Goal: Task Accomplishment & Management: Manage account settings

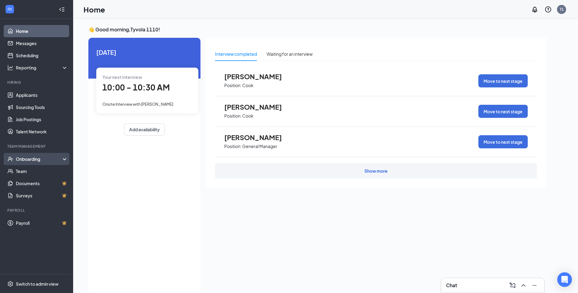
click at [33, 159] on div "Onboarding" at bounding box center [39, 159] width 47 height 6
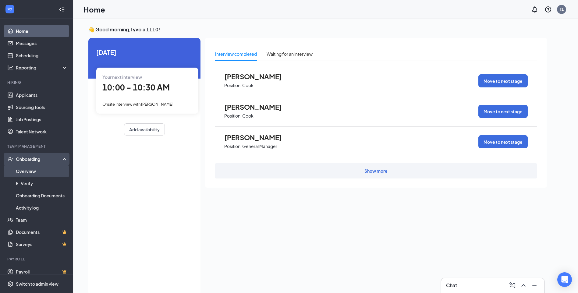
click at [25, 172] on link "Overview" at bounding box center [42, 171] width 52 height 12
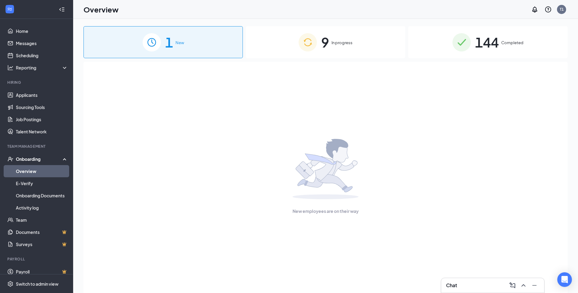
click at [207, 51] on div "1 New" at bounding box center [162, 42] width 159 height 32
click at [342, 45] on span "In progress" at bounding box center [341, 43] width 21 height 6
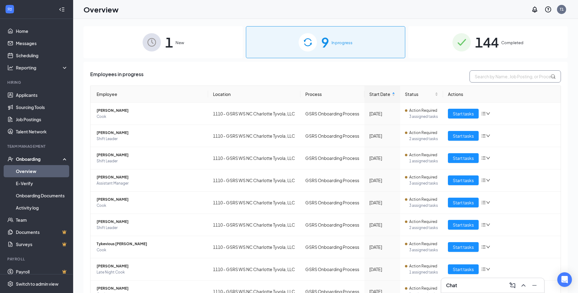
click at [497, 75] on input "text" at bounding box center [514, 76] width 91 height 12
type input "[PERSON_NAME]"
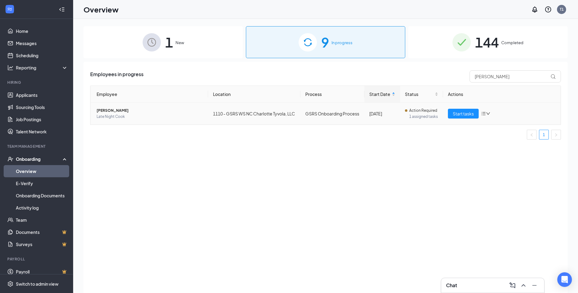
click at [164, 112] on span "[PERSON_NAME]" at bounding box center [150, 111] width 107 height 6
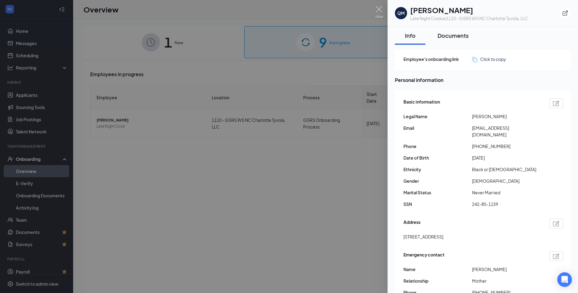
click at [446, 35] on div "Documents" at bounding box center [452, 36] width 31 height 8
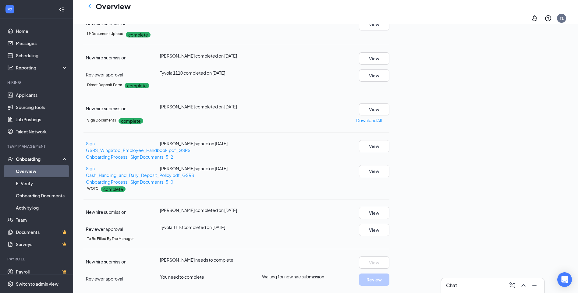
scroll to position [286, 0]
click at [204, 274] on span "You need to complete" at bounding box center [182, 276] width 44 height 5
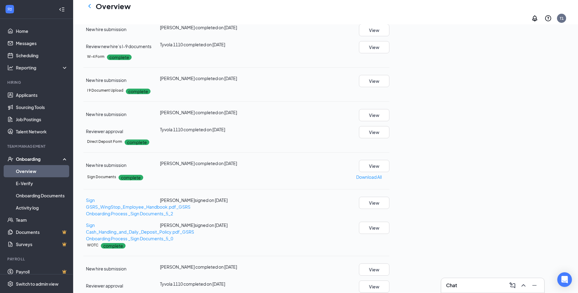
scroll to position [0, 0]
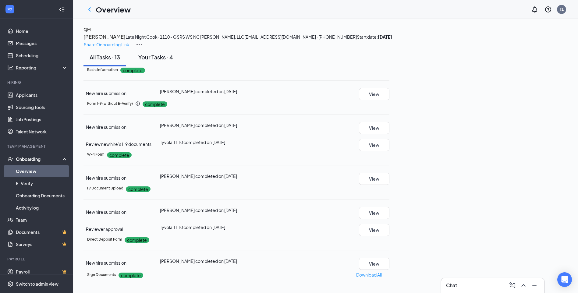
click at [157, 61] on div "Your Tasks · 4" at bounding box center [155, 57] width 35 height 8
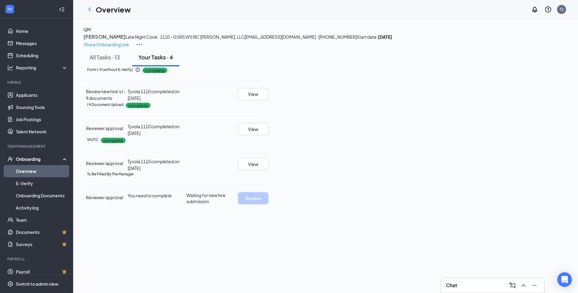
scroll to position [5, 0]
click at [165, 61] on div "Your Tasks · 4" at bounding box center [155, 57] width 35 height 8
click at [172, 198] on span "You need to complete" at bounding box center [150, 195] width 44 height 5
click at [146, 204] on div "To Be Filled By The Manager Reviewer approval You need to complete Waiting for …" at bounding box center [171, 188] width 176 height 33
click at [120, 61] on div "All Tasks · 13" at bounding box center [105, 57] width 30 height 8
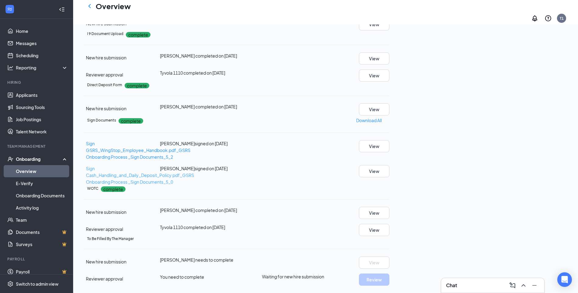
scroll to position [286, 0]
click at [204, 274] on span "You need to complete" at bounding box center [182, 276] width 44 height 5
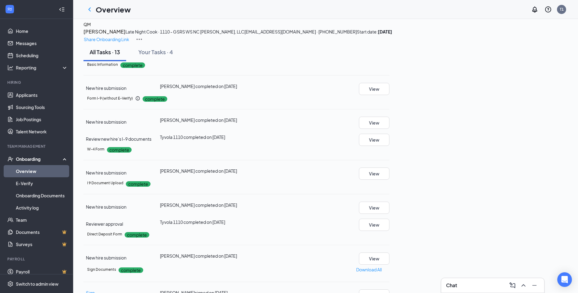
scroll to position [0, 0]
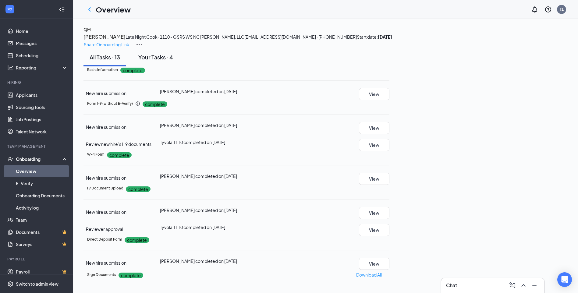
click at [173, 61] on div "Your Tasks · 4" at bounding box center [155, 57] width 35 height 8
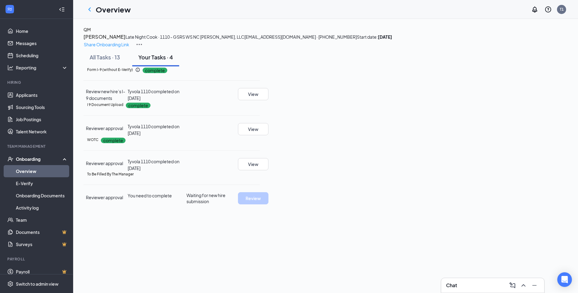
scroll to position [5, 0]
click at [172, 198] on span "You need to complete" at bounding box center [150, 195] width 44 height 5
click at [123, 200] on span "Reviewer approval" at bounding box center [104, 197] width 37 height 5
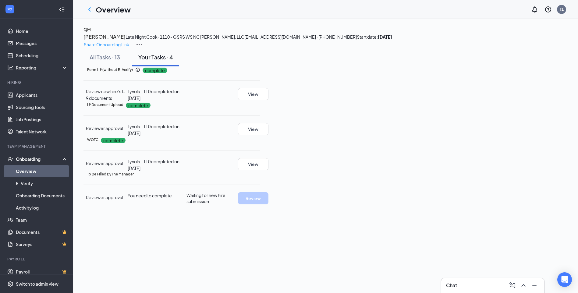
scroll to position [0, 0]
drag, startPoint x: 182, startPoint y: 142, endPoint x: 279, endPoint y: 157, distance: 98.1
click at [128, 101] on div "Review new hire’s I-9 documents" at bounding box center [105, 94] width 44 height 13
click at [120, 61] on div "All Tasks · 13" at bounding box center [105, 57] width 30 height 8
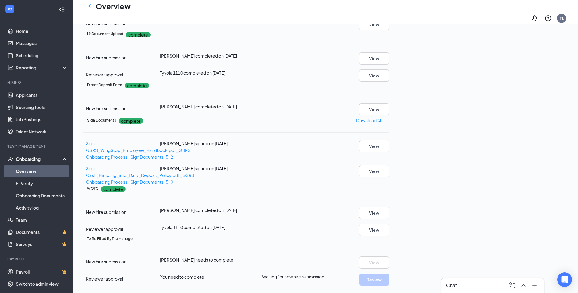
scroll to position [286, 0]
click at [204, 274] on span "You need to complete" at bounding box center [182, 276] width 44 height 5
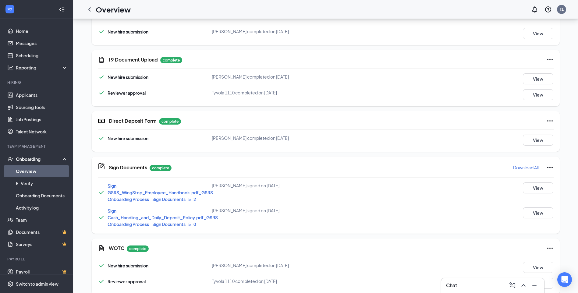
scroll to position [286, 0]
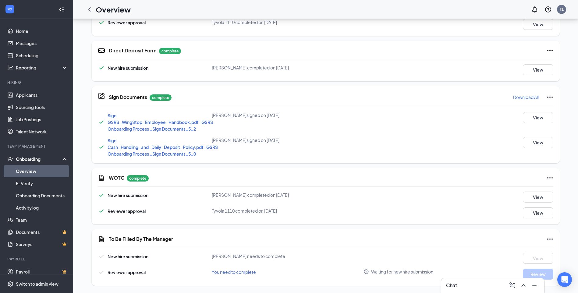
click at [242, 271] on span "You need to complete" at bounding box center [234, 271] width 44 height 5
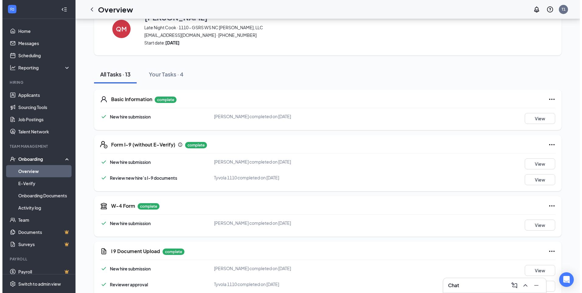
scroll to position [0, 0]
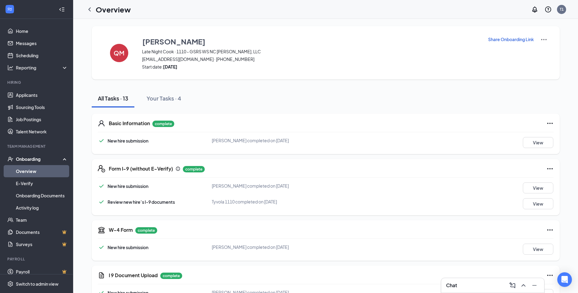
click at [29, 170] on link "Overview" at bounding box center [42, 171] width 52 height 12
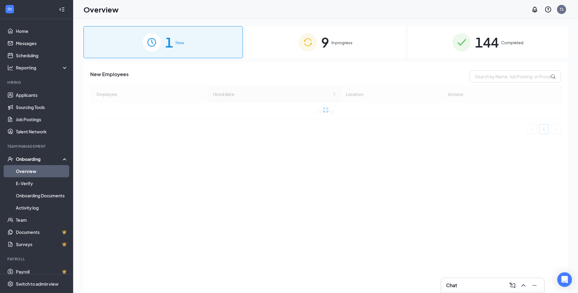
click at [334, 40] on span "In progress" at bounding box center [341, 43] width 21 height 6
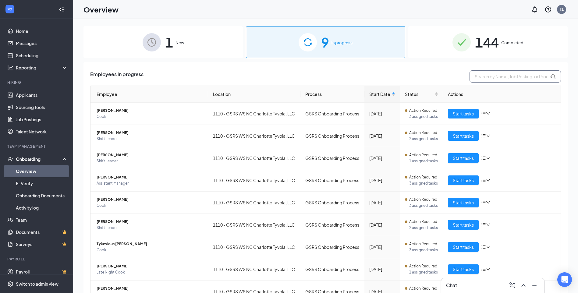
click at [498, 77] on input "text" at bounding box center [514, 76] width 91 height 12
type input "dameon Broome"
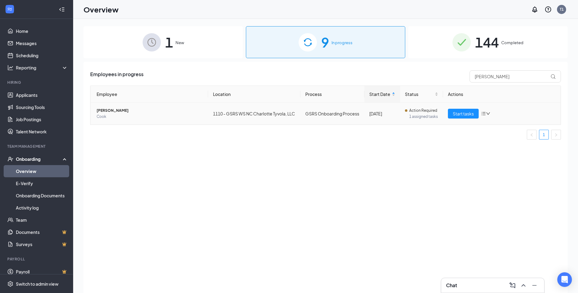
click at [142, 118] on span "Cook" at bounding box center [150, 117] width 107 height 6
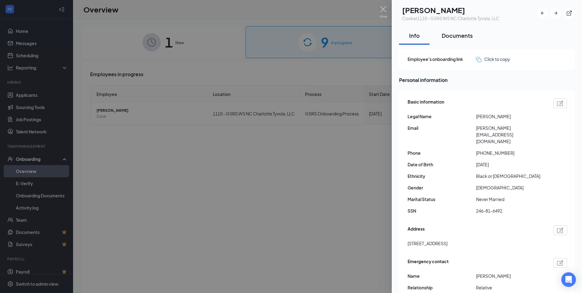
click at [447, 37] on div "Documents" at bounding box center [457, 36] width 31 height 8
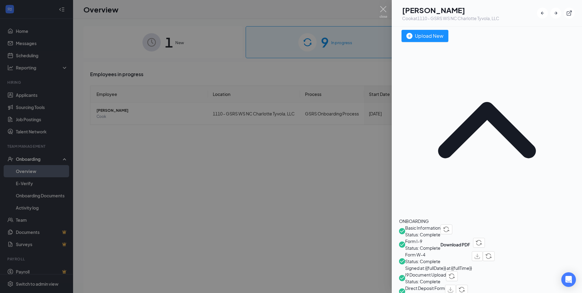
scroll to position [30, 0]
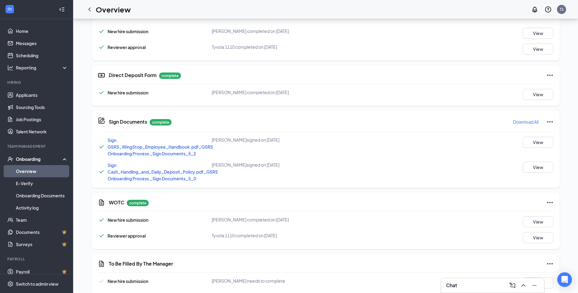
scroll to position [286, 0]
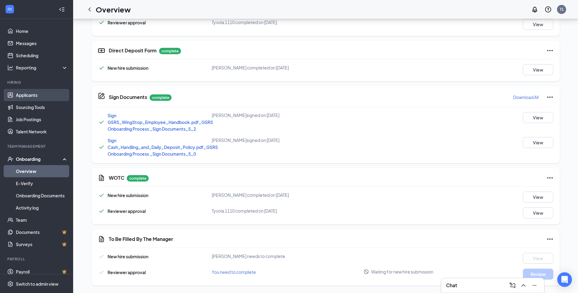
click at [30, 96] on link "Applicants" at bounding box center [42, 95] width 52 height 12
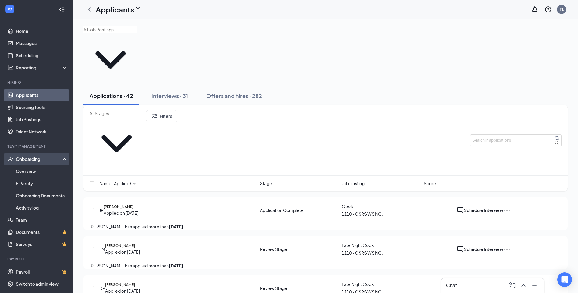
click at [32, 162] on div "Onboarding" at bounding box center [39, 159] width 47 height 6
click at [29, 169] on link "Overview" at bounding box center [42, 171] width 52 height 12
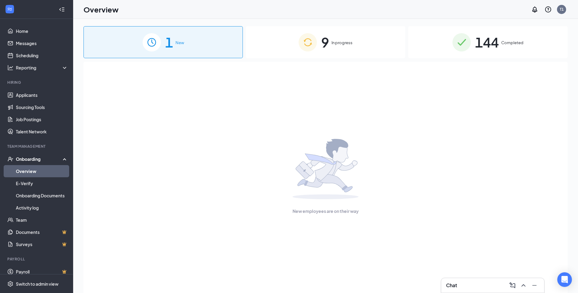
click at [347, 45] on span "In progress" at bounding box center [341, 43] width 21 height 6
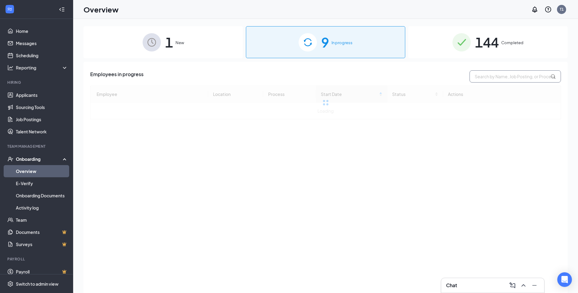
click at [497, 78] on input "text" at bounding box center [514, 76] width 91 height 12
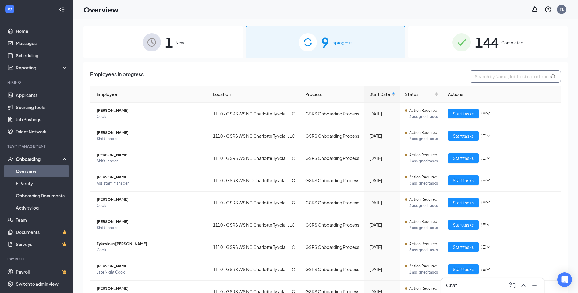
type input "dameon Broome"
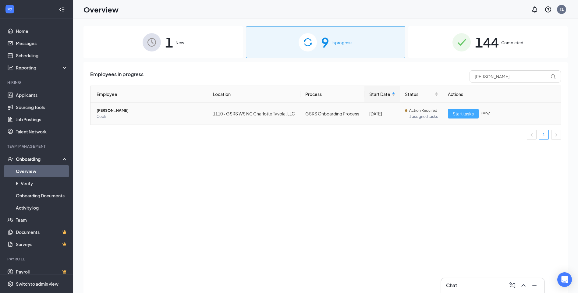
click at [457, 114] on span "Start tasks" at bounding box center [463, 113] width 21 height 7
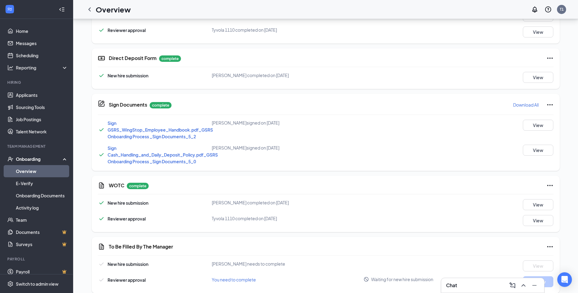
scroll to position [286, 0]
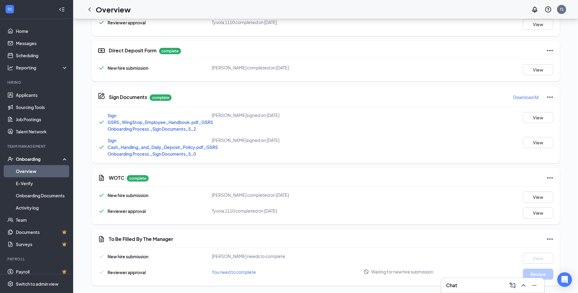
click at [241, 273] on span "You need to complete" at bounding box center [234, 271] width 44 height 5
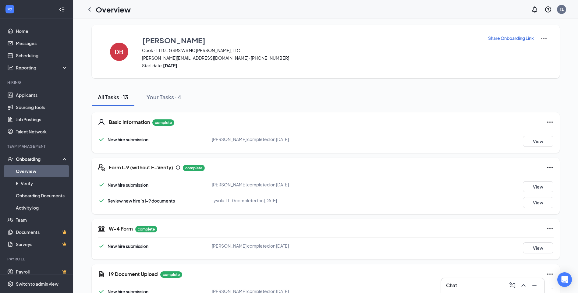
scroll to position [0, 0]
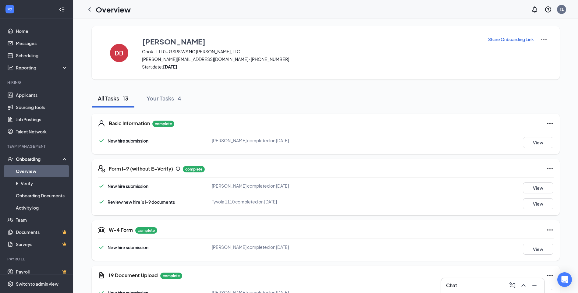
click at [546, 40] on img at bounding box center [543, 39] width 7 height 7
click at [545, 40] on img at bounding box center [543, 39] width 7 height 7
click at [531, 144] on button "View" at bounding box center [538, 142] width 30 height 11
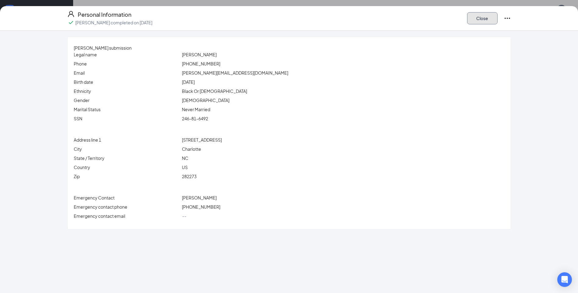
click at [494, 21] on button "Close" at bounding box center [482, 18] width 30 height 12
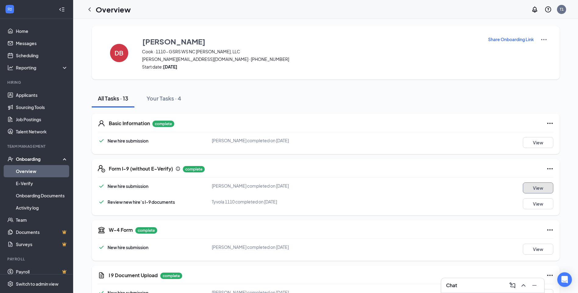
click at [541, 188] on button "View" at bounding box center [538, 187] width 30 height 11
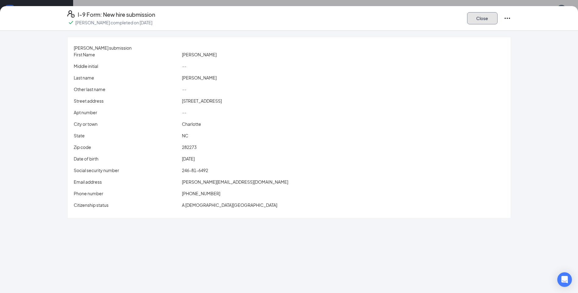
click at [476, 18] on button "Close" at bounding box center [482, 18] width 30 height 12
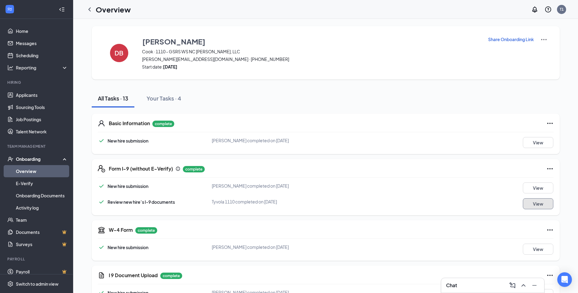
click at [529, 203] on button "View" at bounding box center [538, 203] width 30 height 11
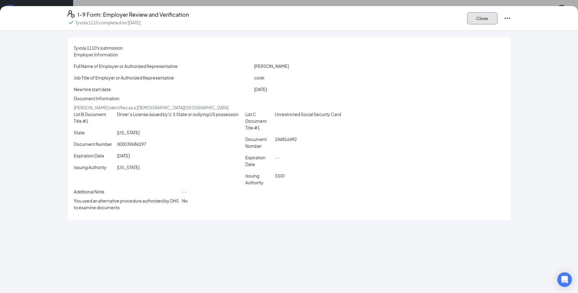
click at [482, 23] on button "Close" at bounding box center [482, 18] width 30 height 12
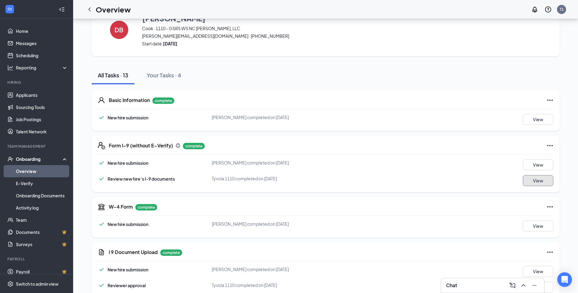
scroll to position [61, 0]
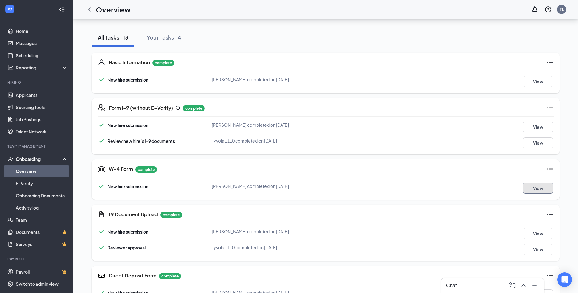
click at [535, 192] on button "View" at bounding box center [538, 188] width 30 height 11
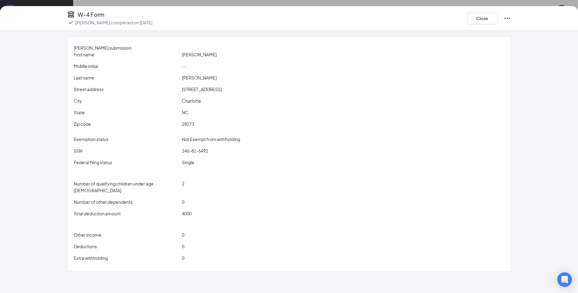
scroll to position [122, 0]
click at [477, 16] on button "Close" at bounding box center [482, 18] width 30 height 12
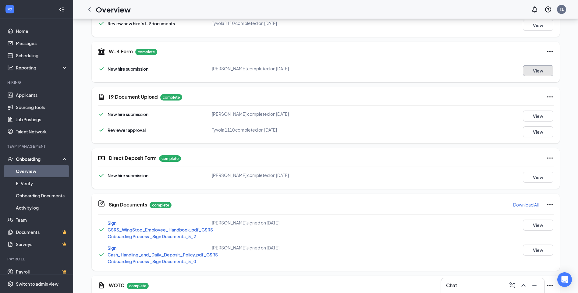
scroll to position [244, 0]
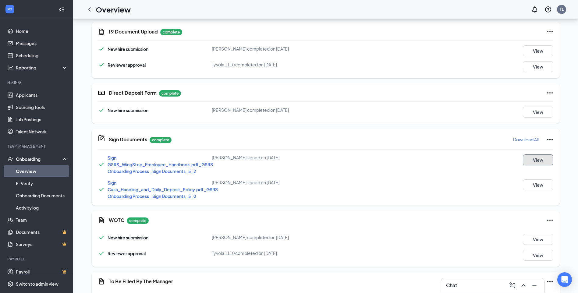
click at [542, 160] on button "View" at bounding box center [538, 159] width 30 height 11
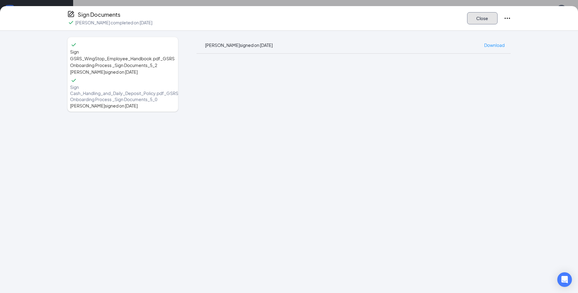
click at [488, 21] on button "Close" at bounding box center [482, 18] width 30 height 12
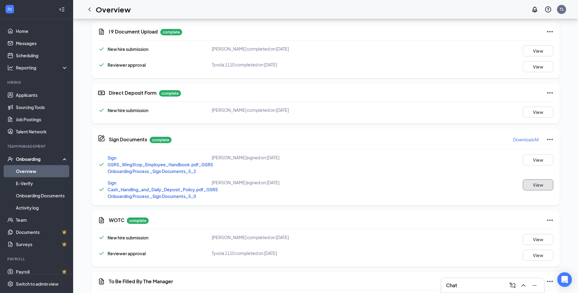
click at [540, 188] on button "View" at bounding box center [538, 184] width 30 height 11
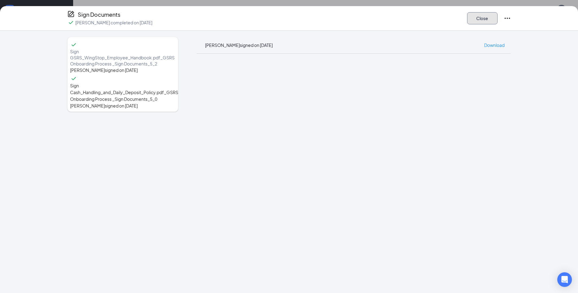
click at [483, 16] on button "Close" at bounding box center [482, 18] width 30 height 12
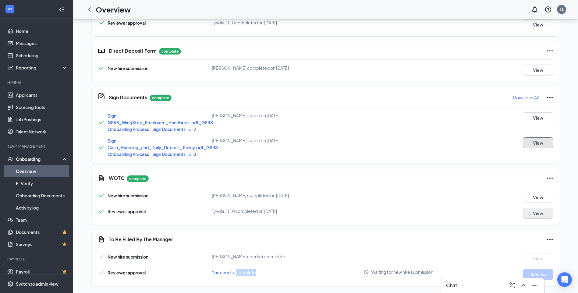
scroll to position [286, 0]
click at [539, 200] on button "View" at bounding box center [538, 197] width 30 height 11
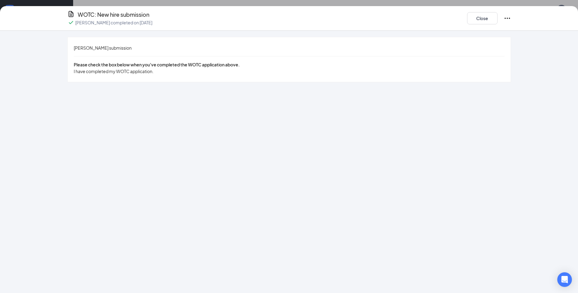
click at [341, 71] on div "I have completed my WOTC application." at bounding box center [289, 71] width 431 height 7
click at [279, 74] on div "I have completed my WOTC application." at bounding box center [289, 71] width 431 height 7
click at [504, 18] on icon "Ellipses" at bounding box center [507, 18] width 7 height 7
click at [485, 21] on button "Close" at bounding box center [482, 18] width 30 height 12
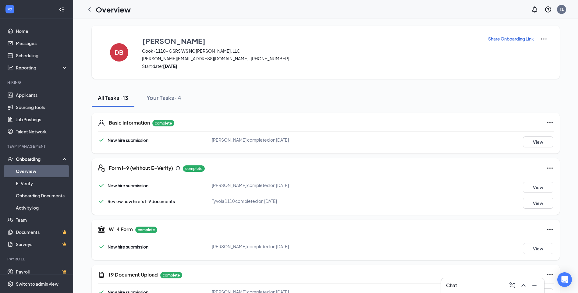
scroll to position [0, 0]
click at [547, 39] on img at bounding box center [543, 39] width 7 height 7
click at [543, 51] on span "View details" at bounding box center [544, 50] width 24 height 7
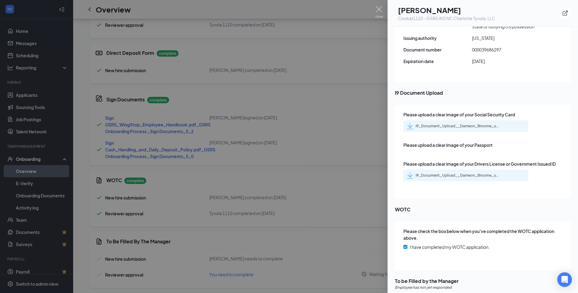
scroll to position [286, 0]
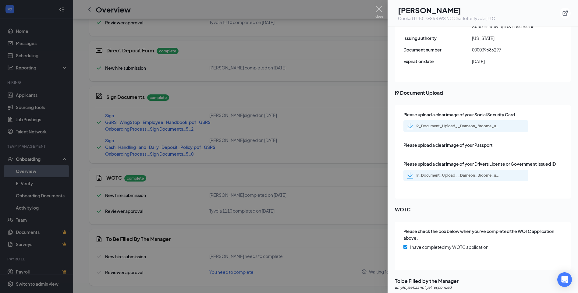
click at [435, 285] on span "Employee has not yet responded" at bounding box center [423, 288] width 57 height 6
click at [436, 277] on span "To be Filled by the Manager" at bounding box center [483, 281] width 176 height 8
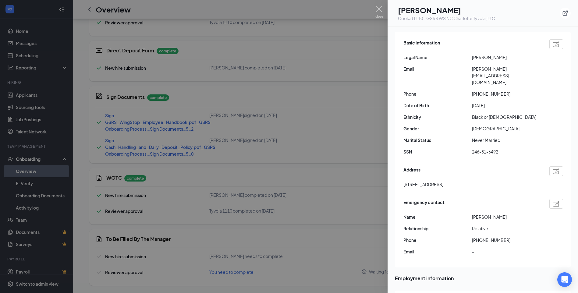
scroll to position [0, 0]
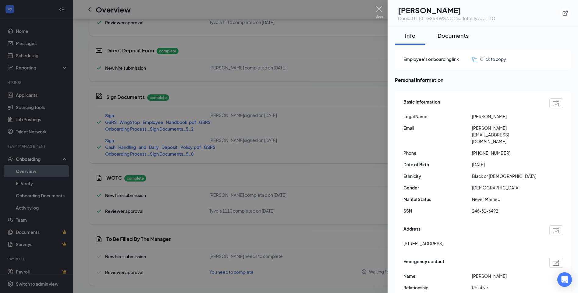
click at [450, 36] on div "Documents" at bounding box center [452, 36] width 31 height 8
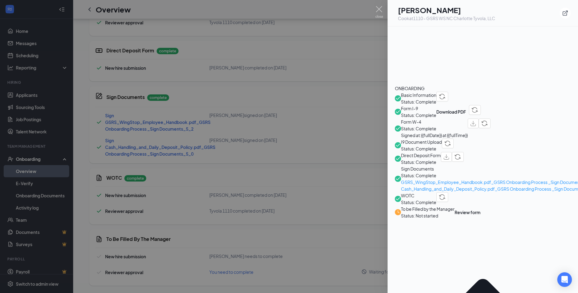
scroll to position [152, 0]
click at [480, 206] on button "Review form" at bounding box center [468, 212] width 26 height 13
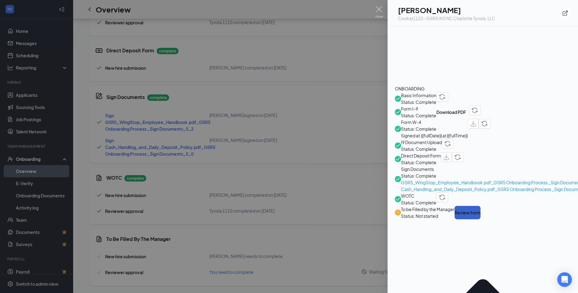
click at [480, 206] on button "Review form" at bounding box center [468, 212] width 26 height 13
click at [455, 206] on span "To be Filled by the Manager" at bounding box center [428, 209] width 54 height 7
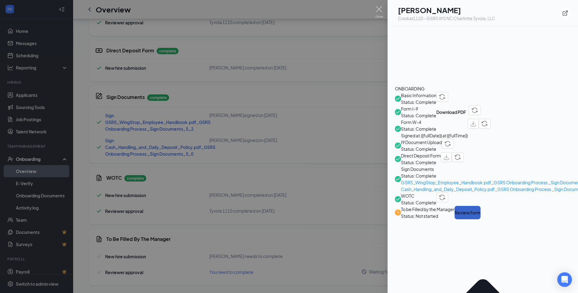
click at [480, 206] on button "Review form" at bounding box center [468, 212] width 26 height 13
drag, startPoint x: 187, startPoint y: 187, endPoint x: 158, endPoint y: 182, distance: 30.3
click at [188, 186] on div at bounding box center [289, 146] width 578 height 293
